Goal: Check status: Check status

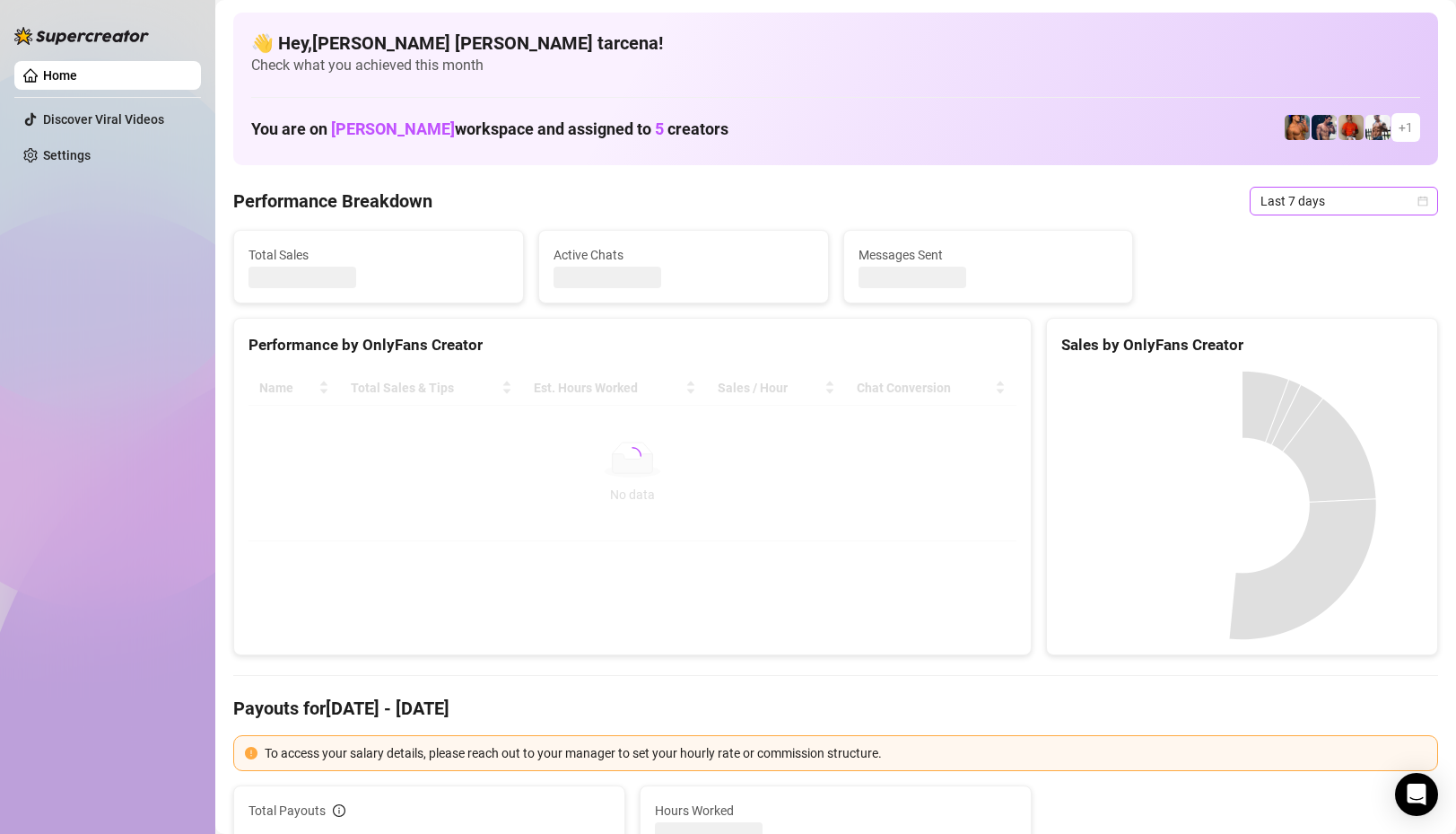
click at [1329, 205] on span "Last 7 days" at bounding box center [1344, 201] width 167 height 27
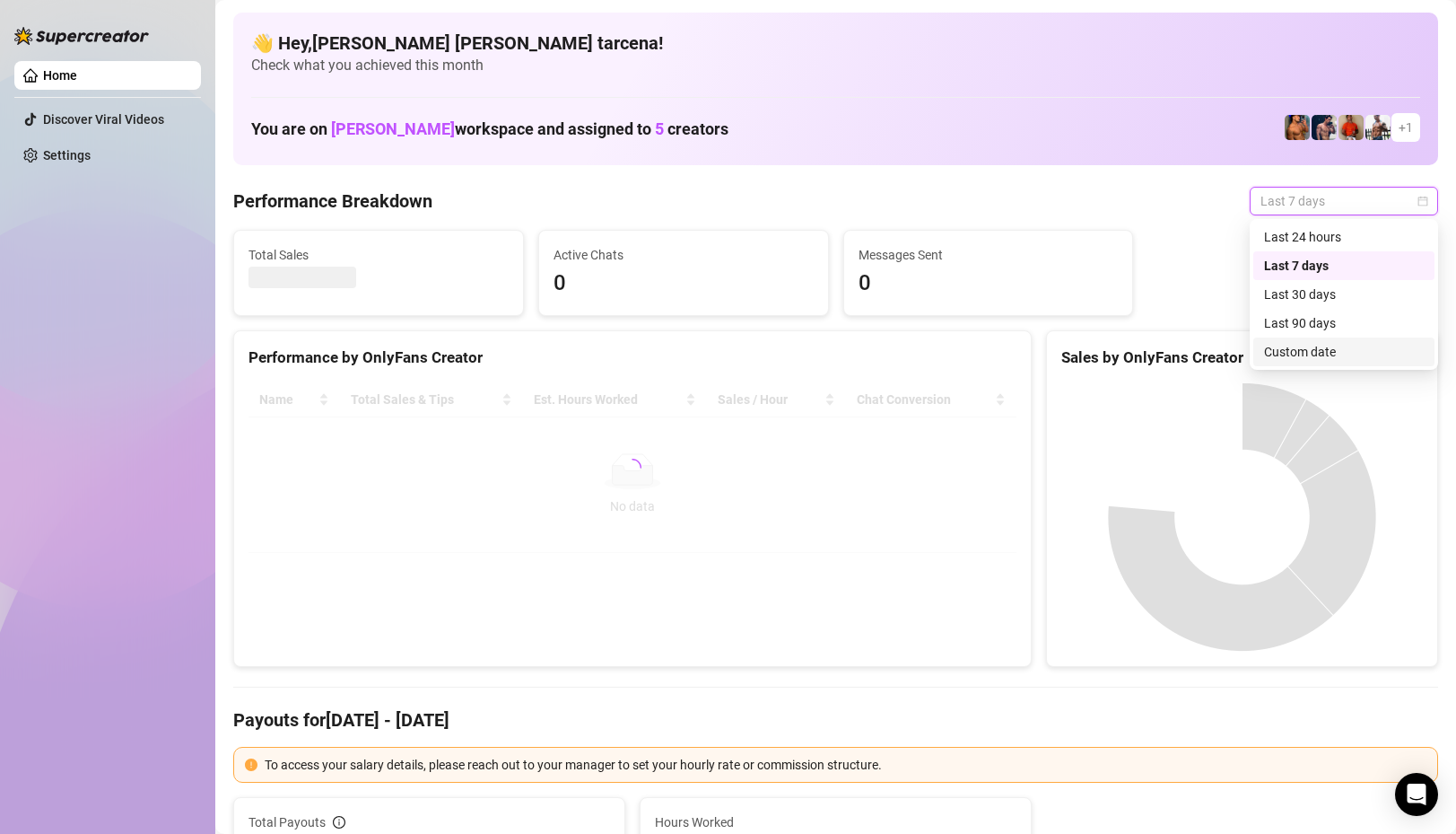
click at [1324, 358] on div "Custom date" at bounding box center [1344, 352] width 159 height 20
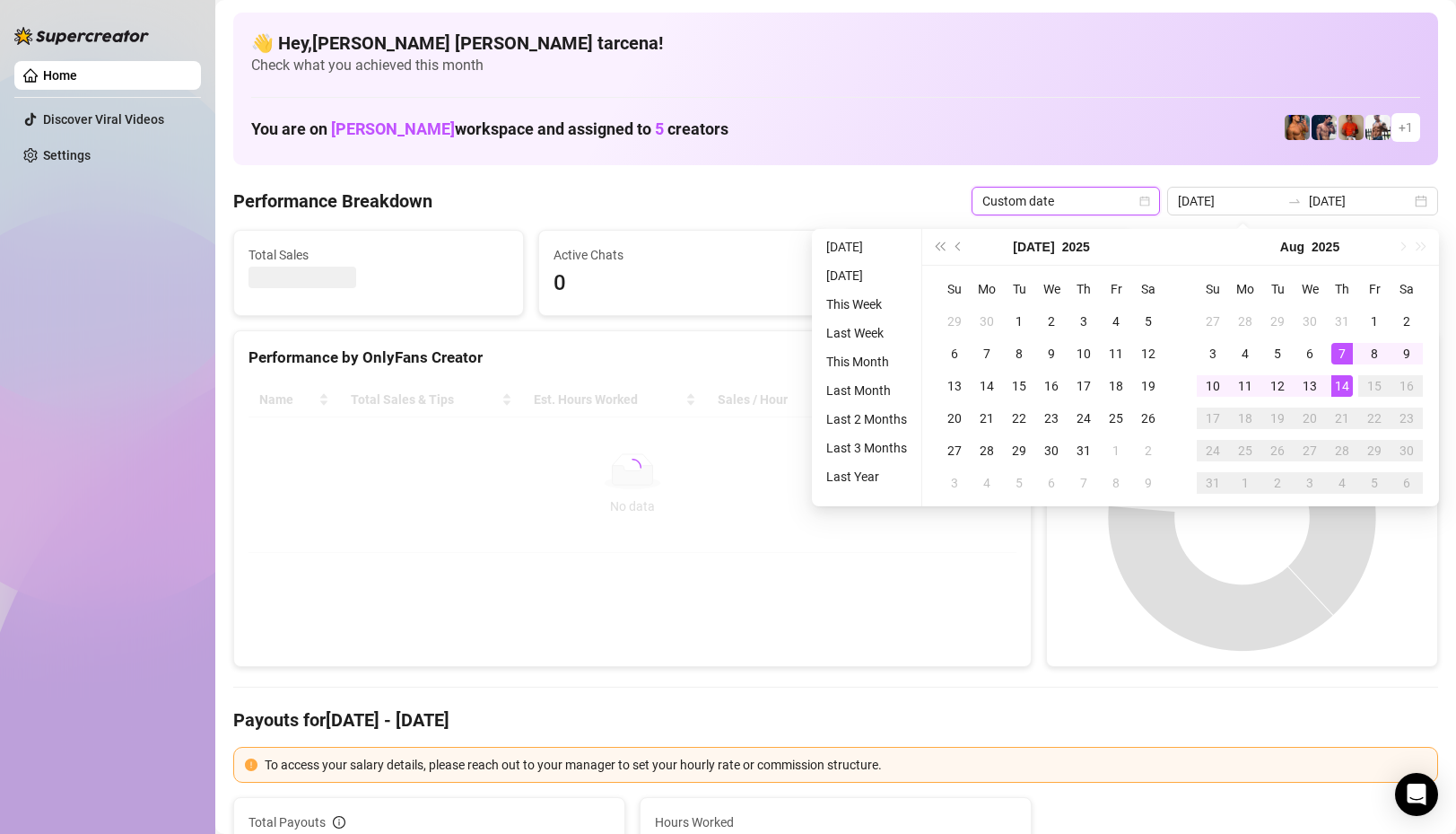
type input "[DATE]"
click at [1342, 387] on div "14" at bounding box center [1343, 386] width 22 height 22
type input "[DATE]"
